Goal: Task Accomplishment & Management: Use online tool/utility

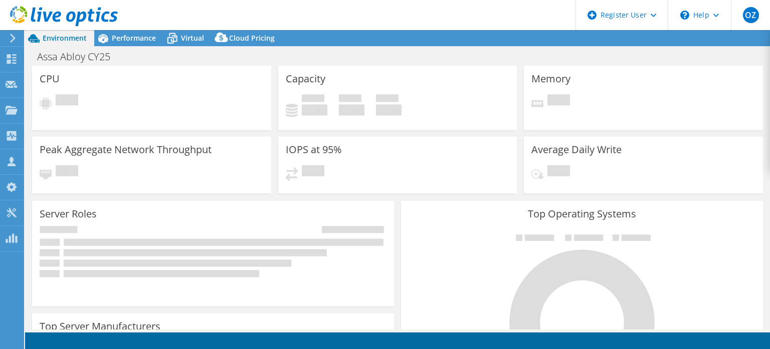
select select "USD"
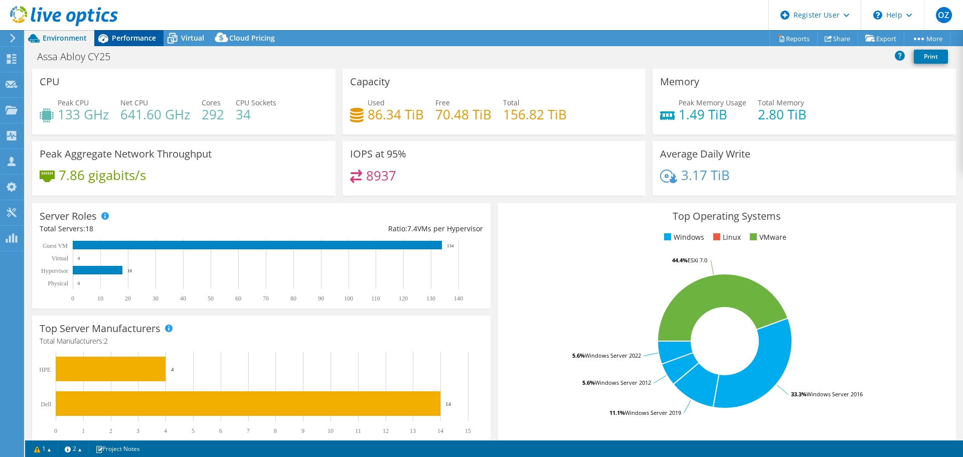
click at [135, 39] on span "Performance" at bounding box center [134, 38] width 44 height 10
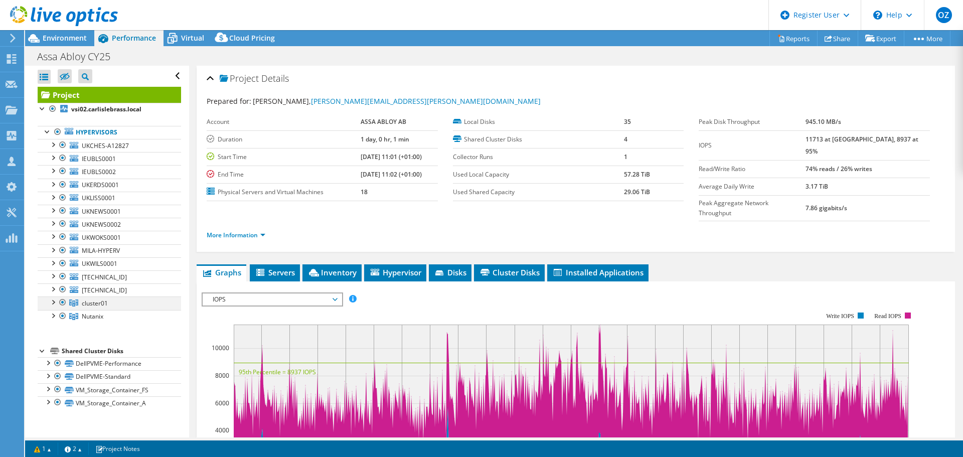
click at [56, 303] on div at bounding box center [53, 301] width 10 height 10
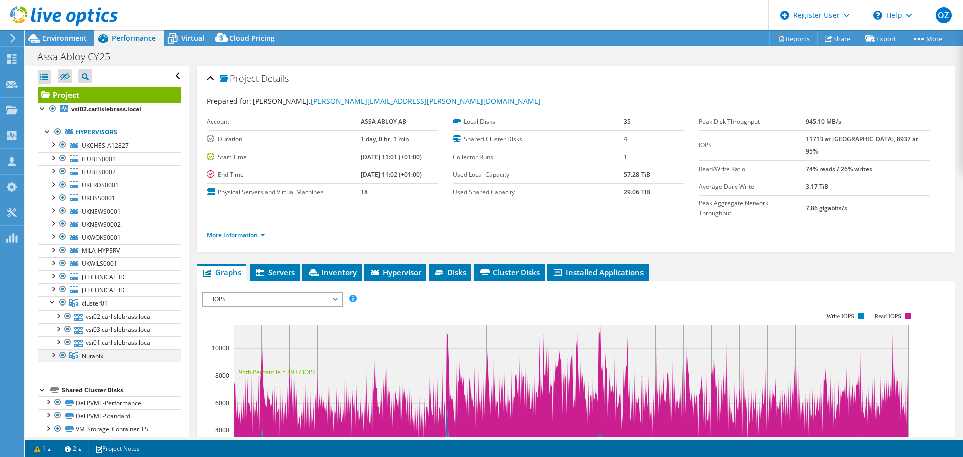
click at [55, 348] on div at bounding box center [53, 354] width 10 height 10
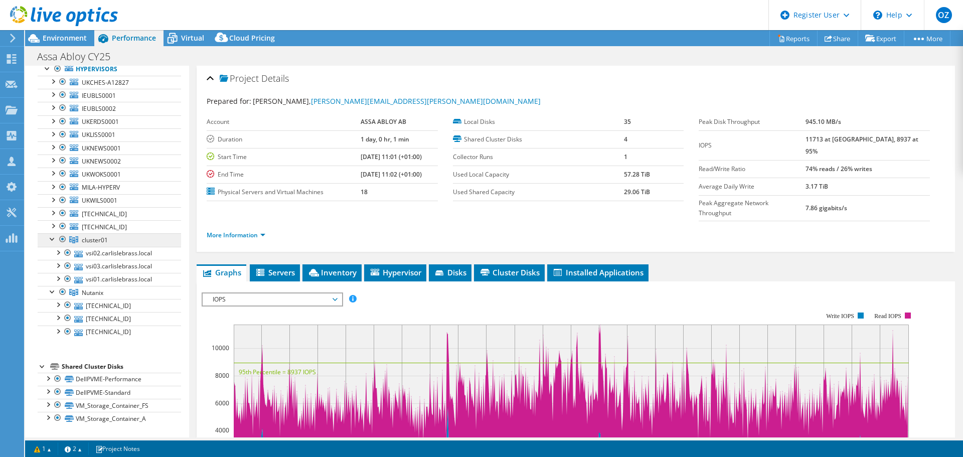
click at [115, 238] on link "cluster01" at bounding box center [109, 239] width 143 height 13
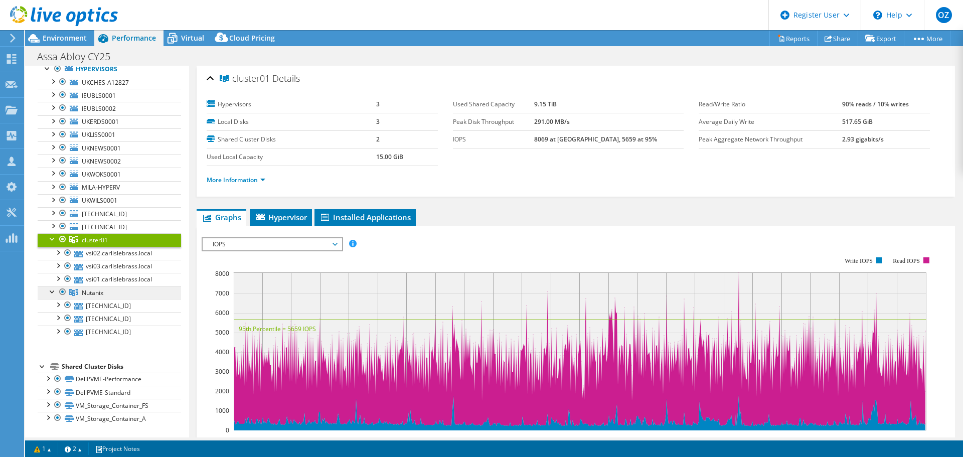
click at [104, 244] on span "Nutanix" at bounding box center [95, 240] width 26 height 9
